Goal: Find specific page/section: Find specific page/section

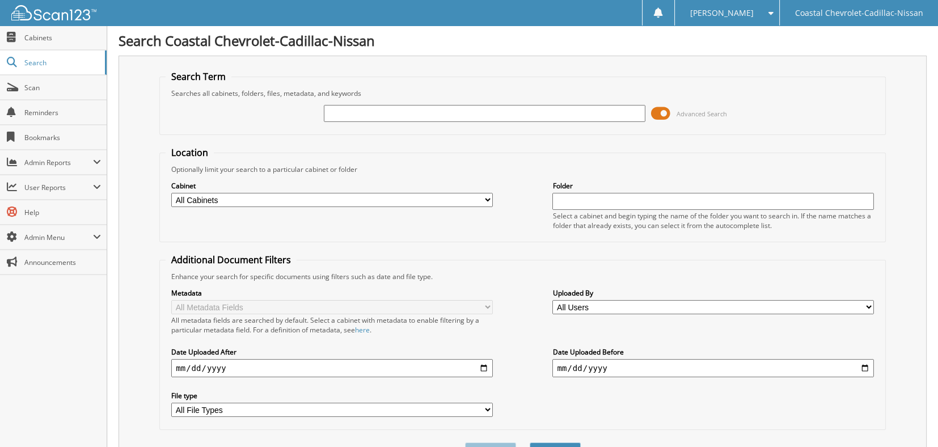
click at [665, 108] on span at bounding box center [660, 113] width 19 height 17
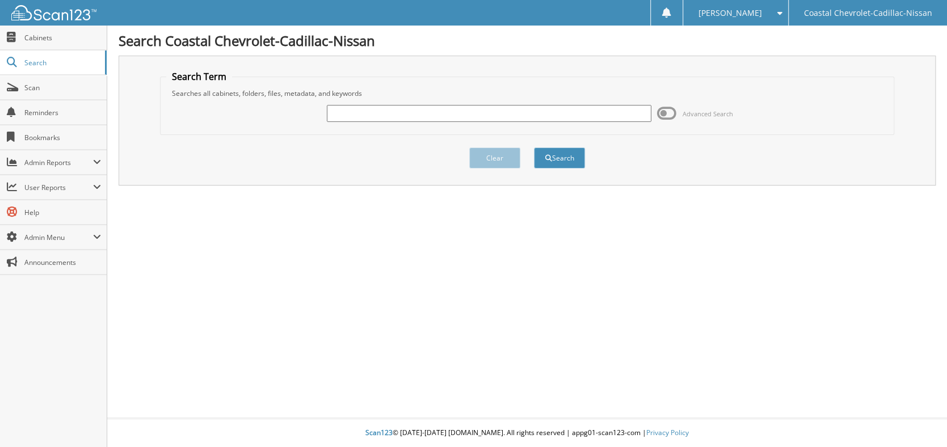
click at [585, 112] on input "text" at bounding box center [489, 113] width 325 height 17
type input "64383"
click at [534, 148] on button "Search" at bounding box center [559, 158] width 51 height 21
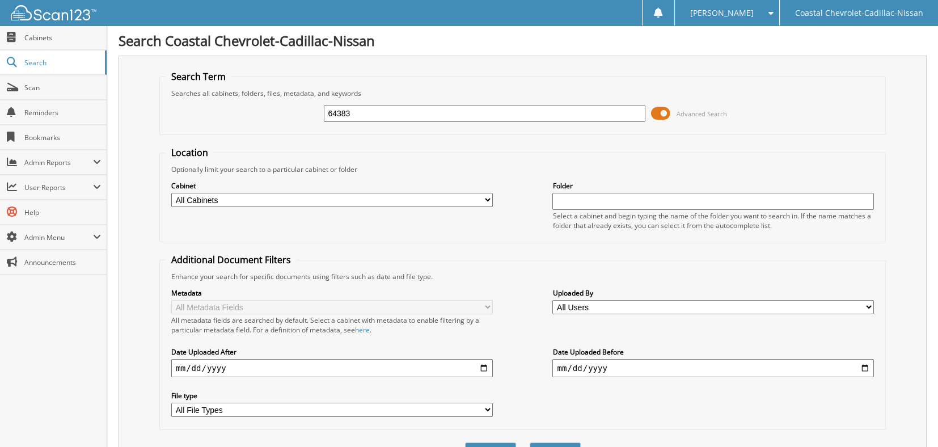
click at [509, 114] on input "64383" at bounding box center [484, 113] width 321 height 17
type input "6"
type input "65228"
click at [530, 443] on button "Search" at bounding box center [555, 453] width 51 height 21
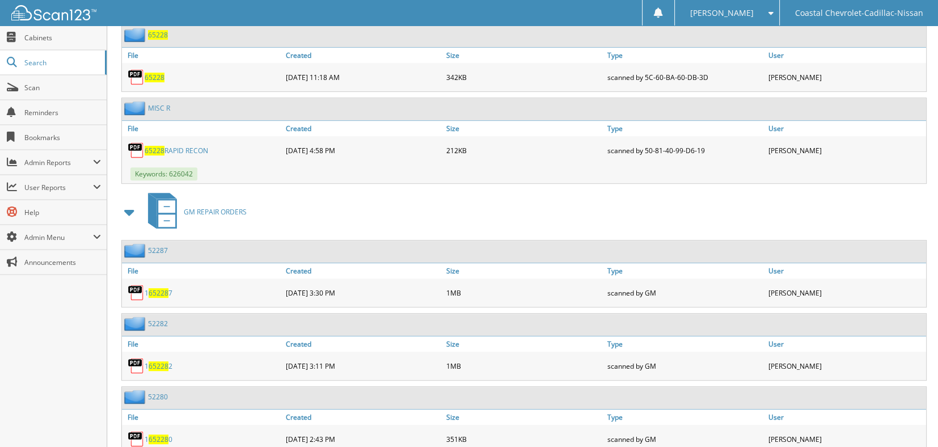
scroll to position [532, 0]
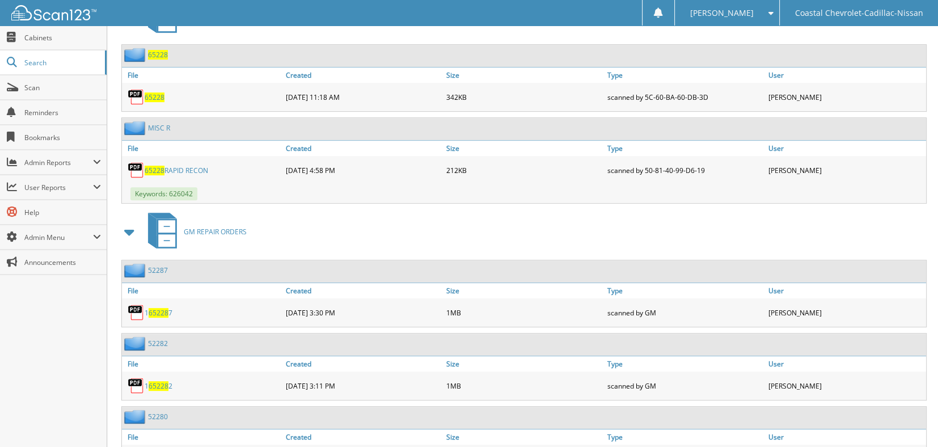
click at [151, 166] on span "65228" at bounding box center [155, 171] width 20 height 10
click at [76, 39] on span "Cabinets" at bounding box center [62, 38] width 77 height 10
